Goal: Transaction & Acquisition: Purchase product/service

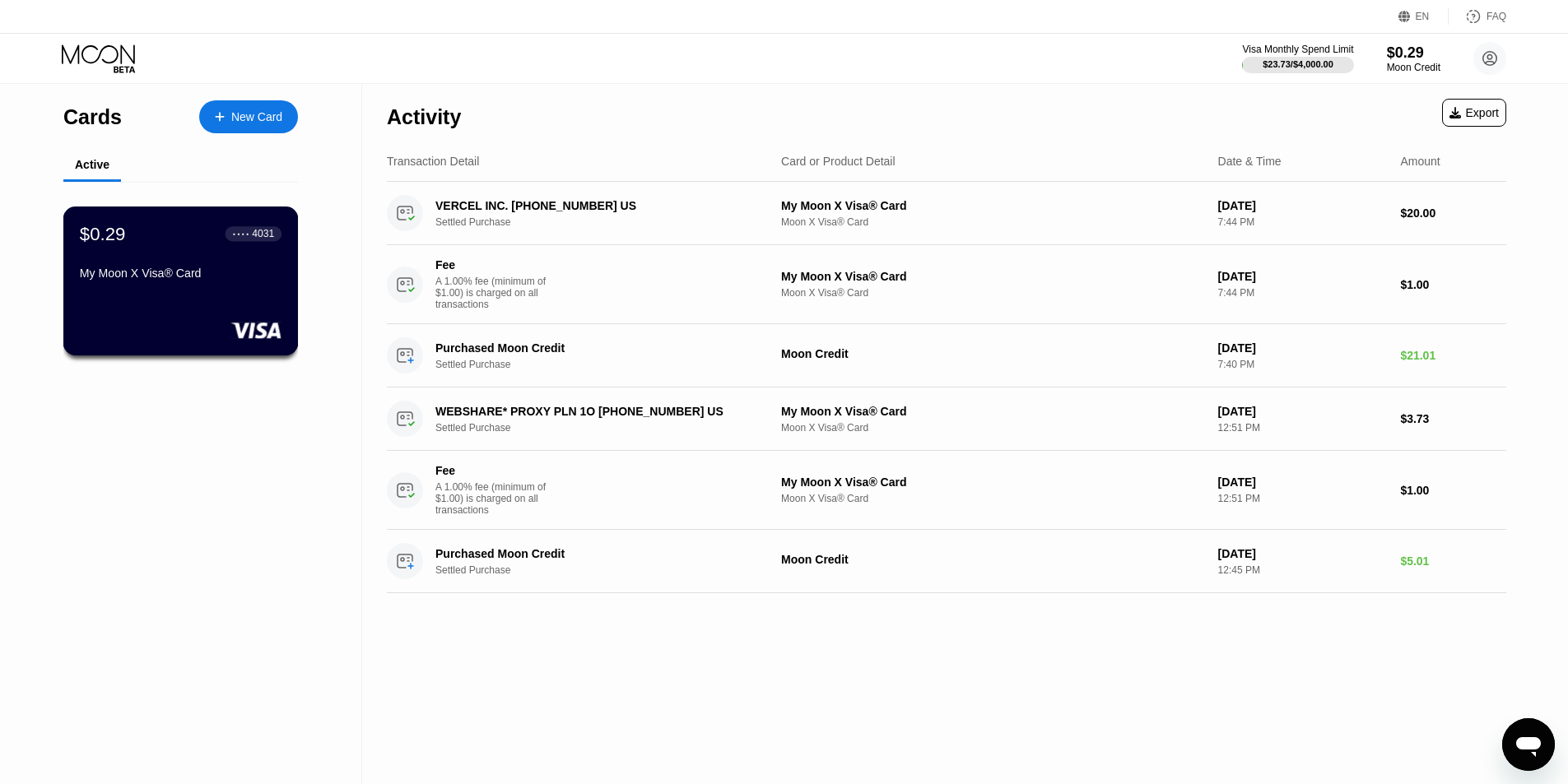
click at [228, 261] on div "$0.29 ● ● ● ● 4031 My Moon X Visa® Card" at bounding box center [180, 255] width 201 height 63
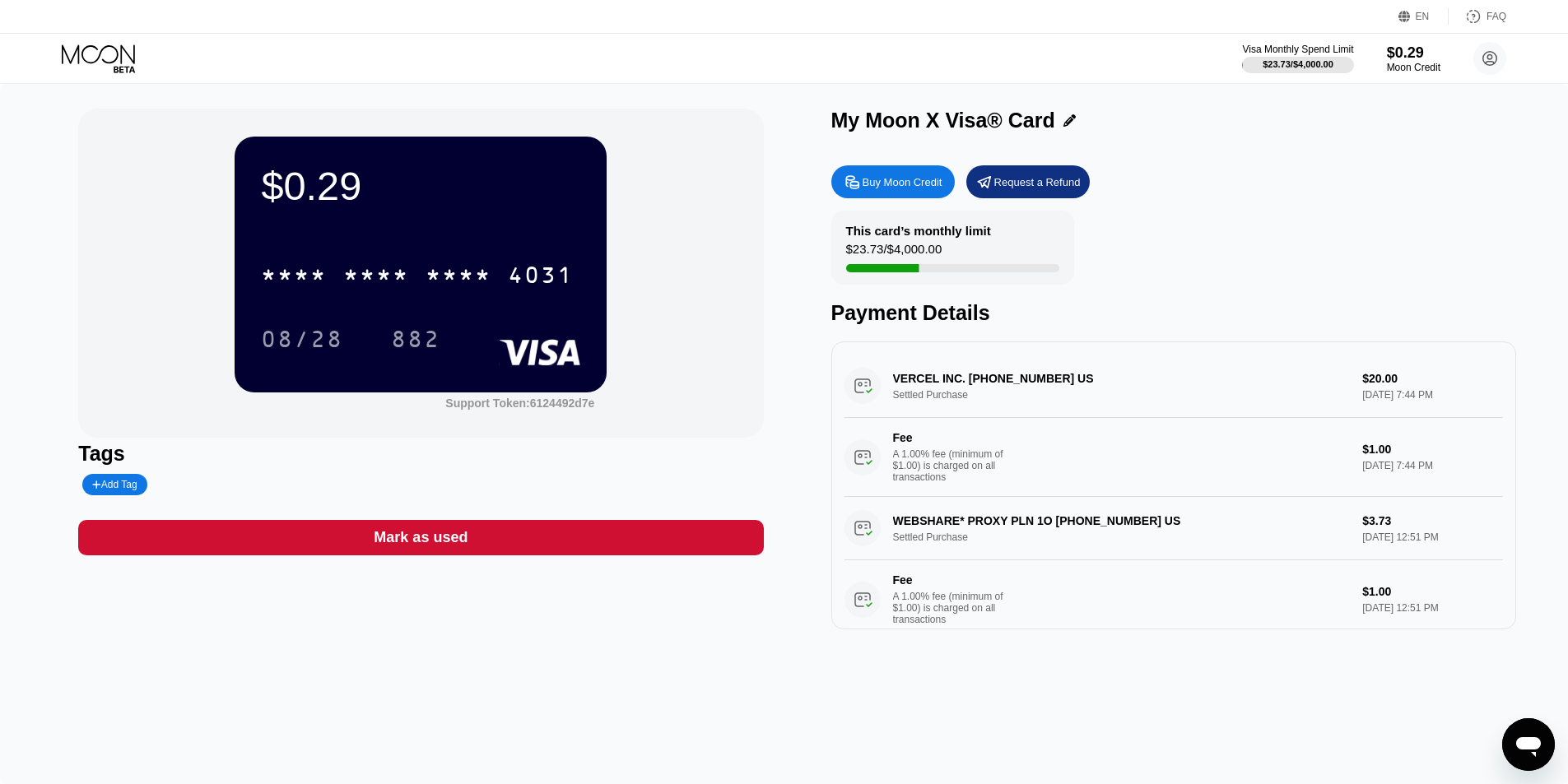
click at [900, 177] on div "Buy Moon Credit" at bounding box center [902, 182] width 80 height 14
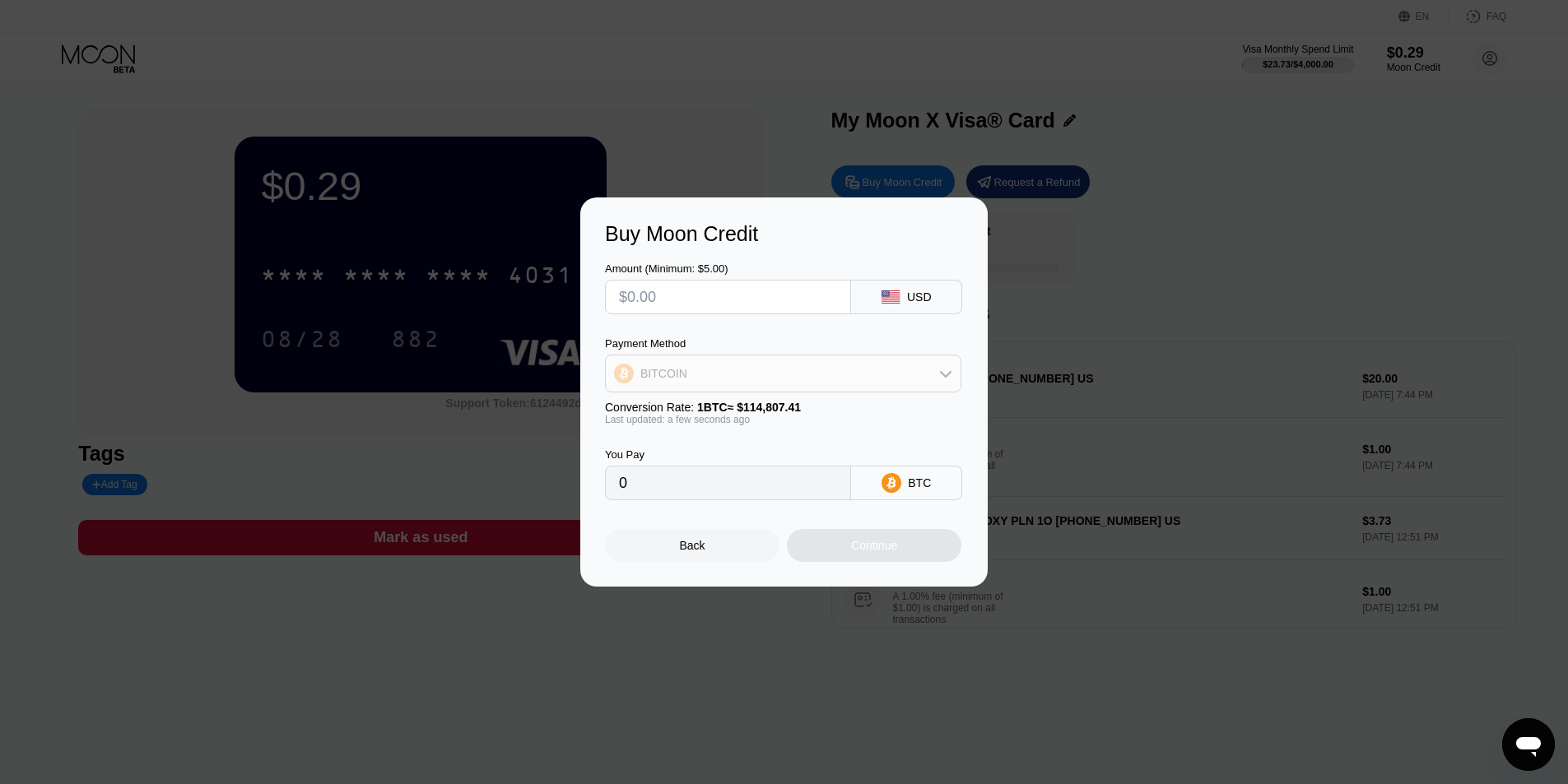
click at [841, 383] on div "BITCOIN" at bounding box center [784, 374] width 355 height 33
click at [760, 488] on div "USDC on Polygon" at bounding box center [793, 492] width 311 height 13
click at [775, 303] on input "text" at bounding box center [728, 297] width 218 height 33
click at [789, 284] on input "text" at bounding box center [728, 297] width 218 height 33
click at [707, 297] on input "text" at bounding box center [728, 297] width 218 height 33
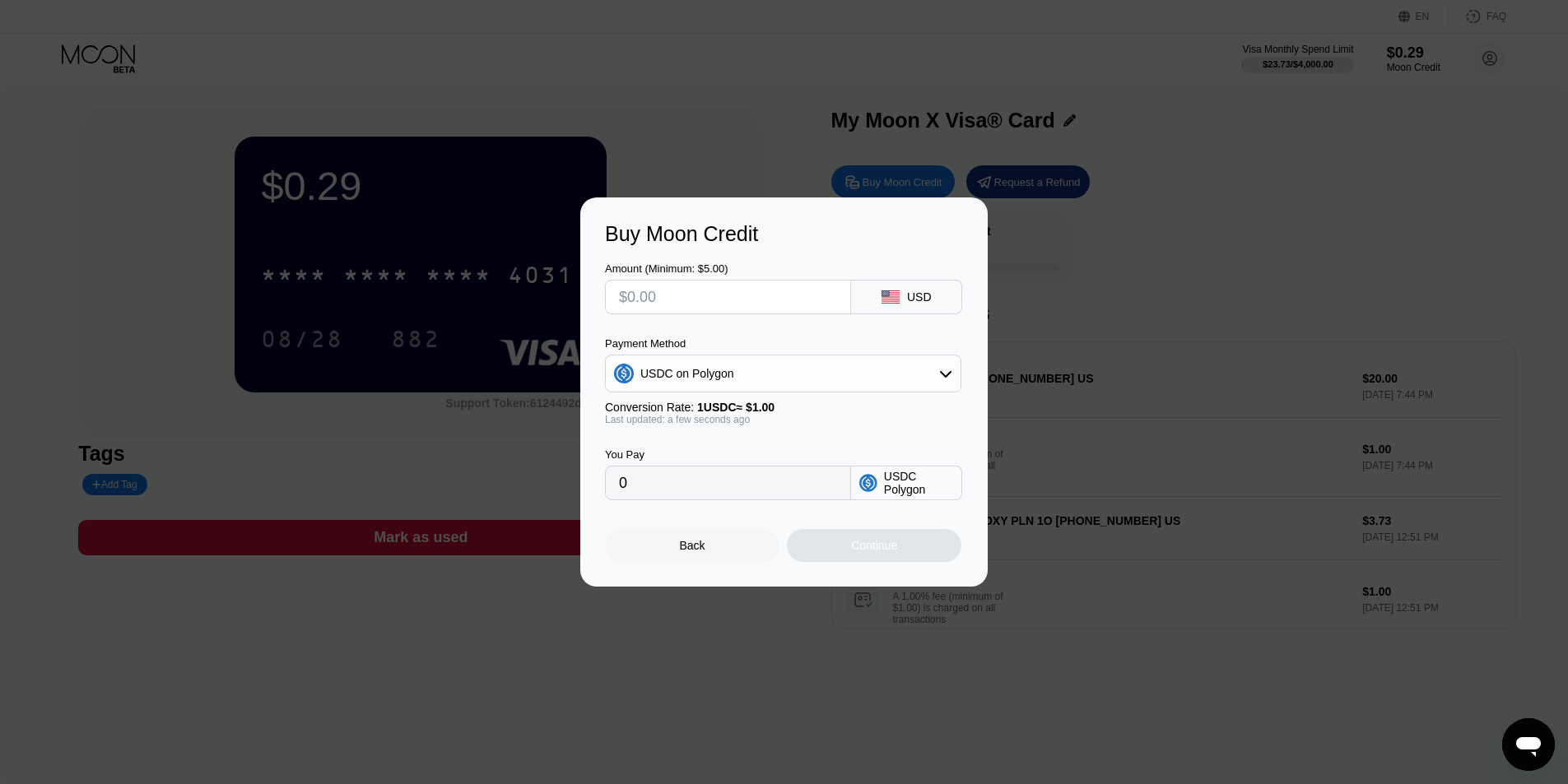
type input "$3"
type input "3.00000000"
type input "$32"
type input "32.00000000"
type input "$32"
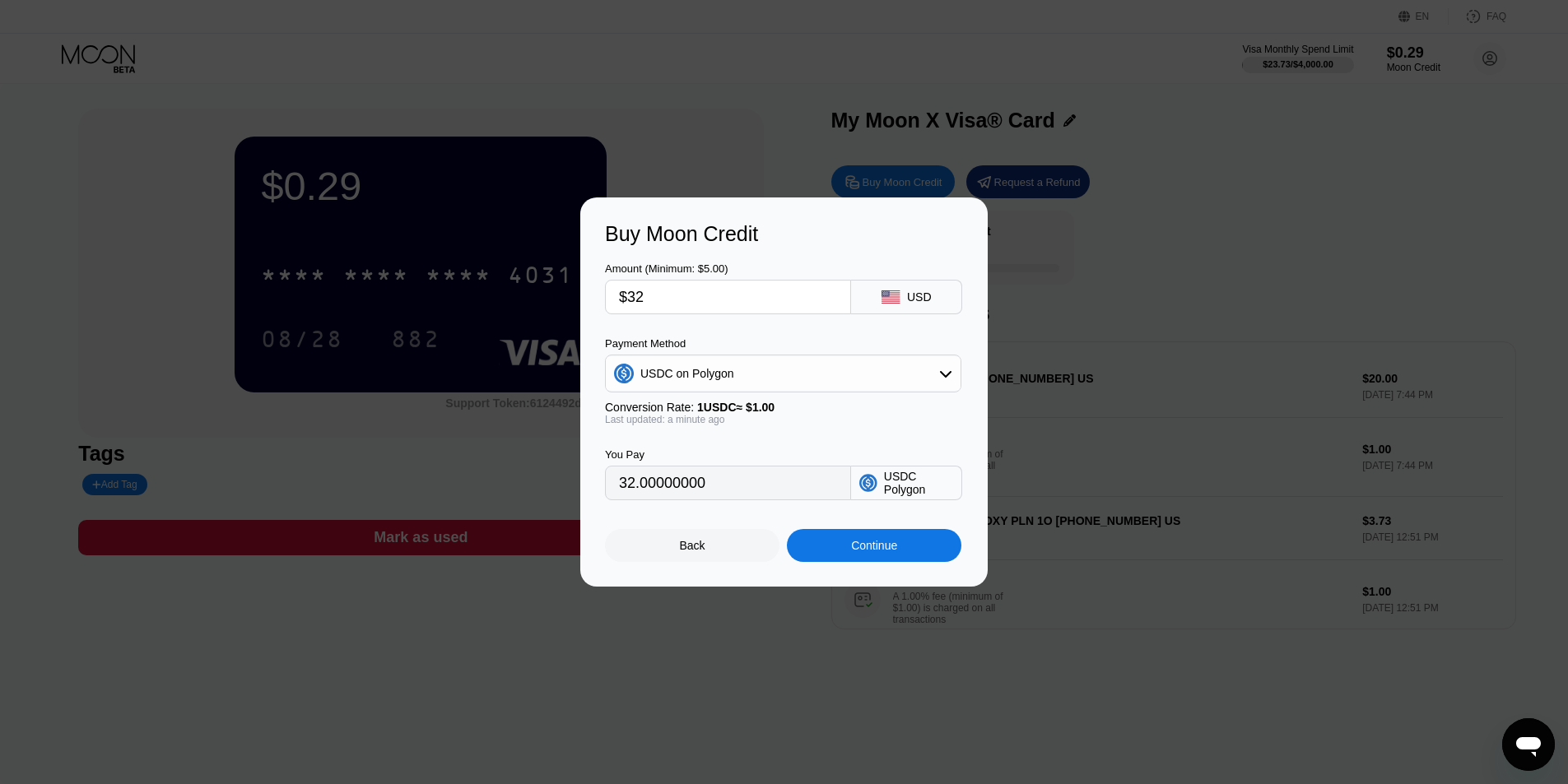
click at [892, 552] on div "Continue" at bounding box center [875, 545] width 46 height 13
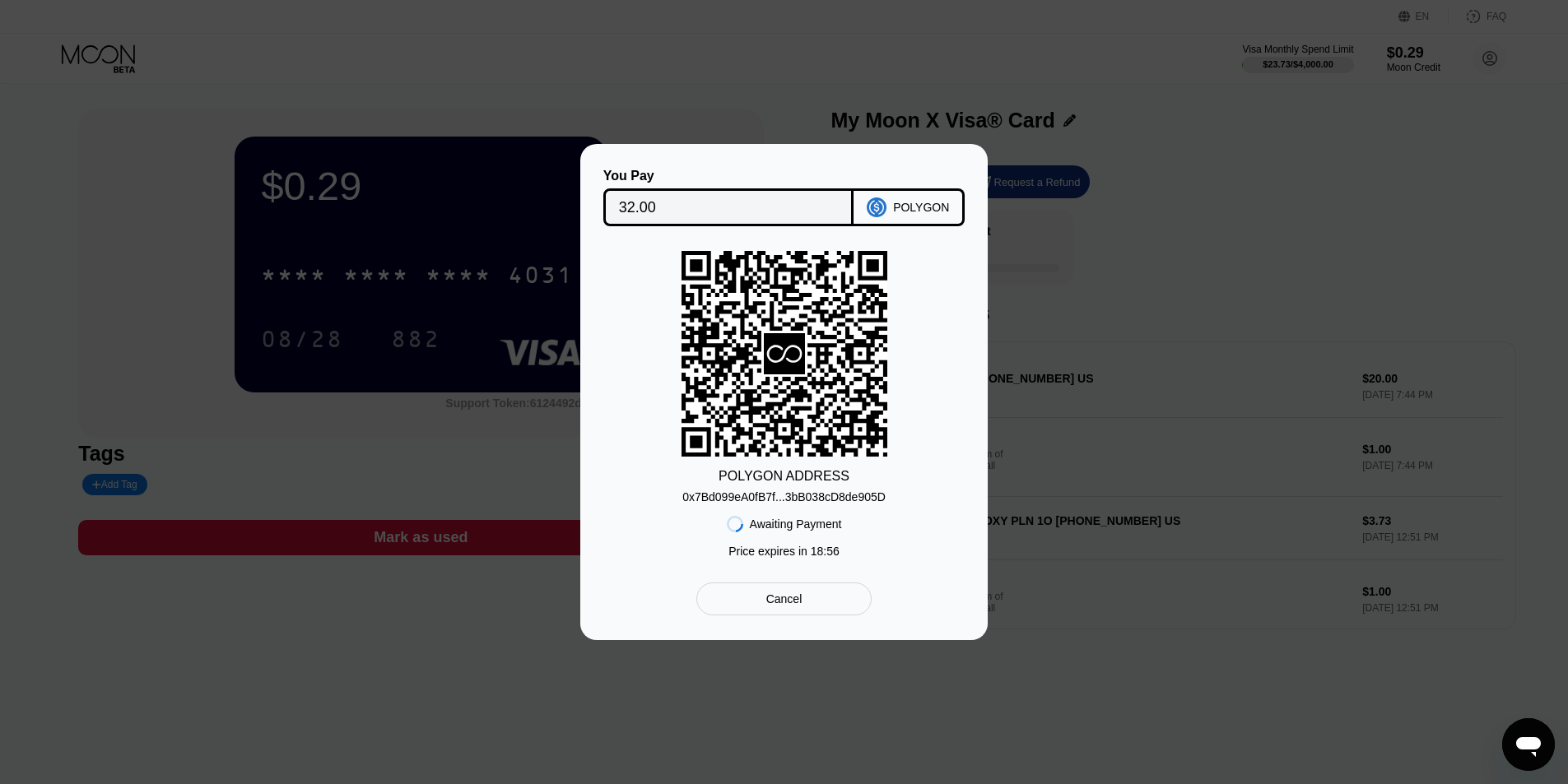
click at [841, 509] on div "POLYGON ADDRESS 0x7Bd099eA0fB7f...3bB038cD8de905D Awaiting Payment Price expire…" at bounding box center [784, 408] width 358 height 315
click at [854, 502] on div "0x7Bd099eA0fB7f...3bB038cD8de905D" at bounding box center [784, 497] width 203 height 13
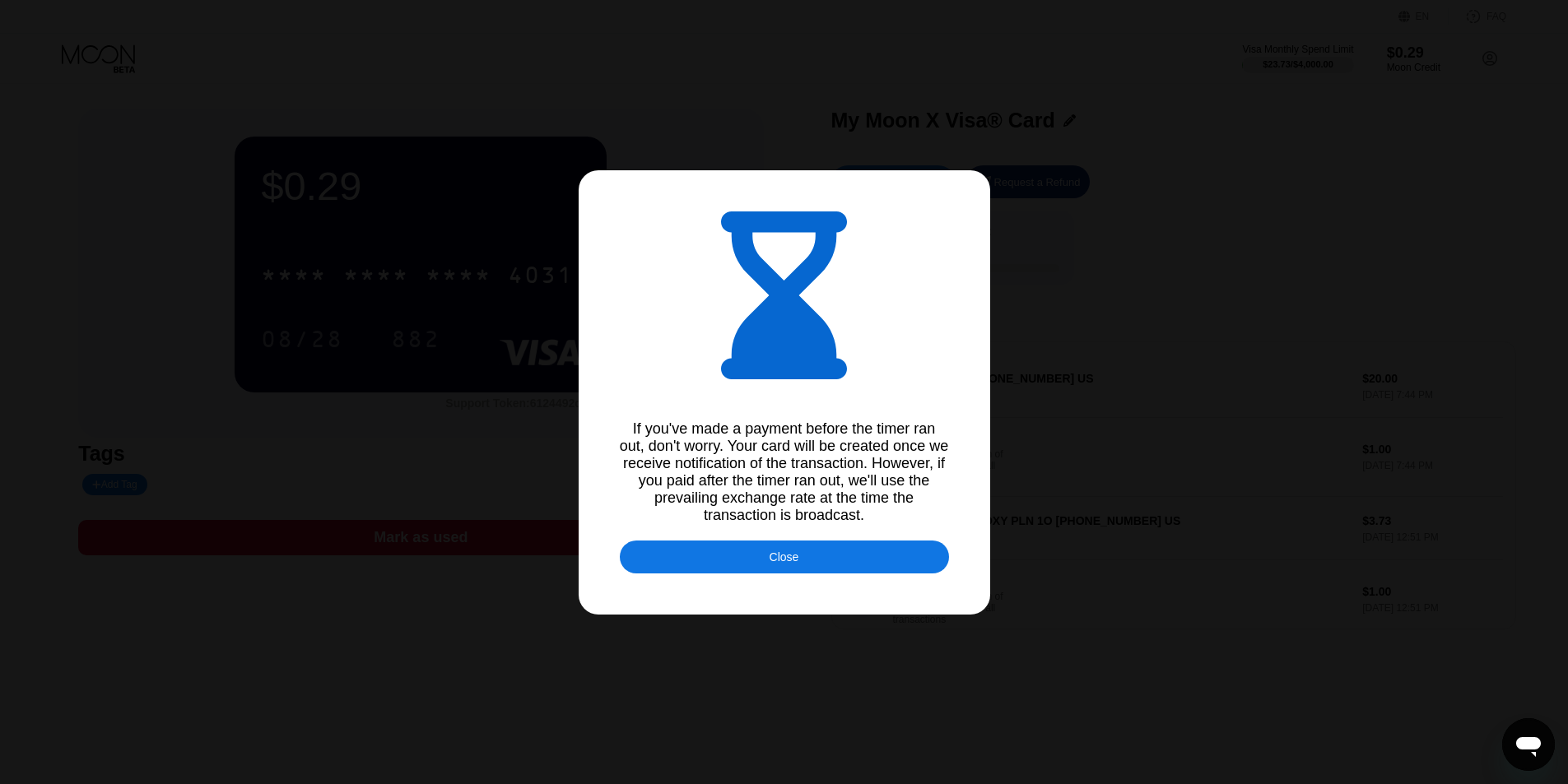
click at [846, 551] on div "Close" at bounding box center [784, 557] width 329 height 33
